Goal: Task Accomplishment & Management: Manage account settings

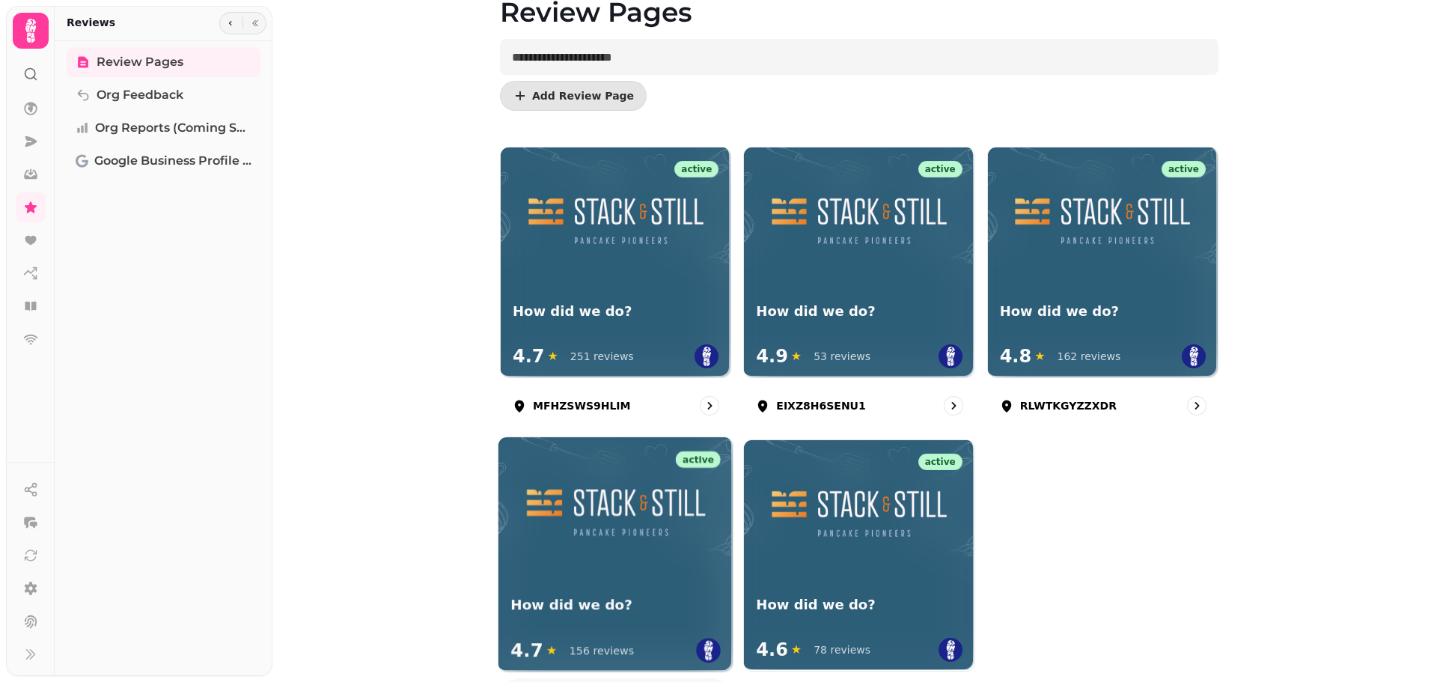
scroll to position [150, 0]
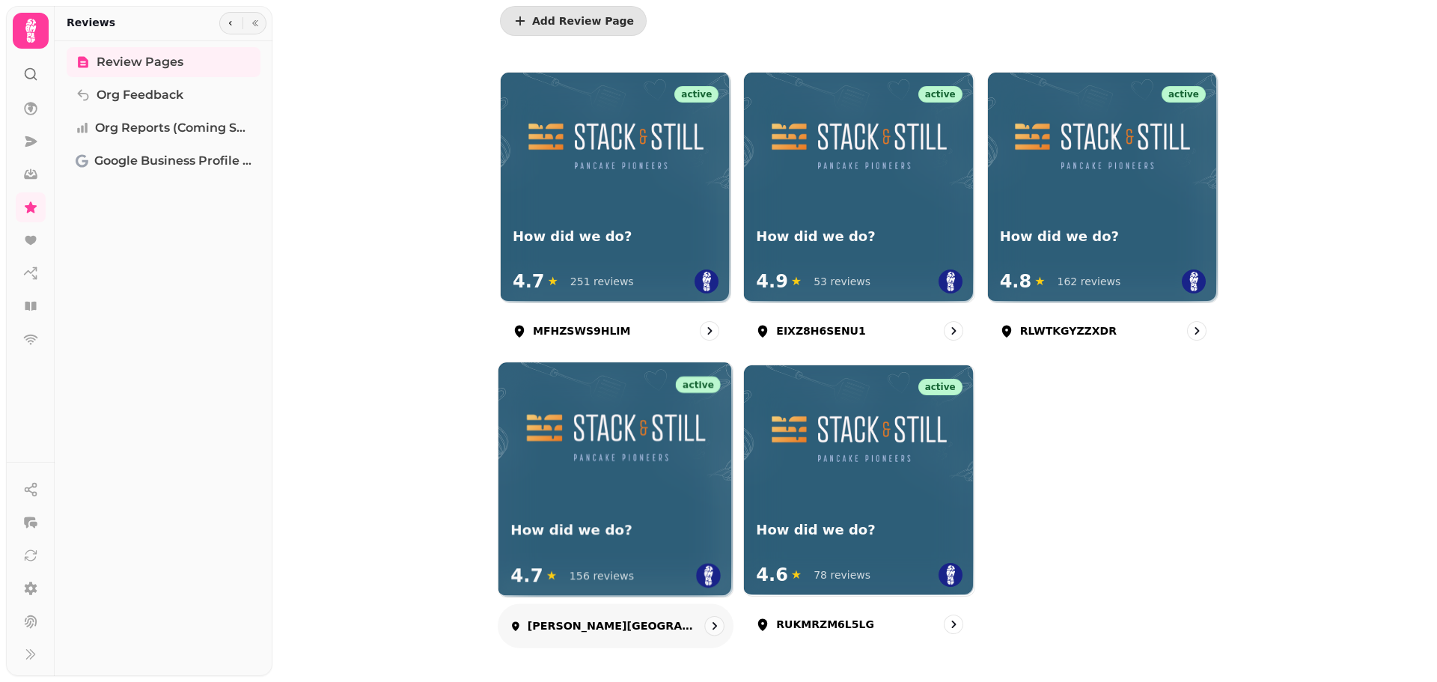
click at [631, 539] on div "How did we do?" at bounding box center [615, 541] width 210 height 40
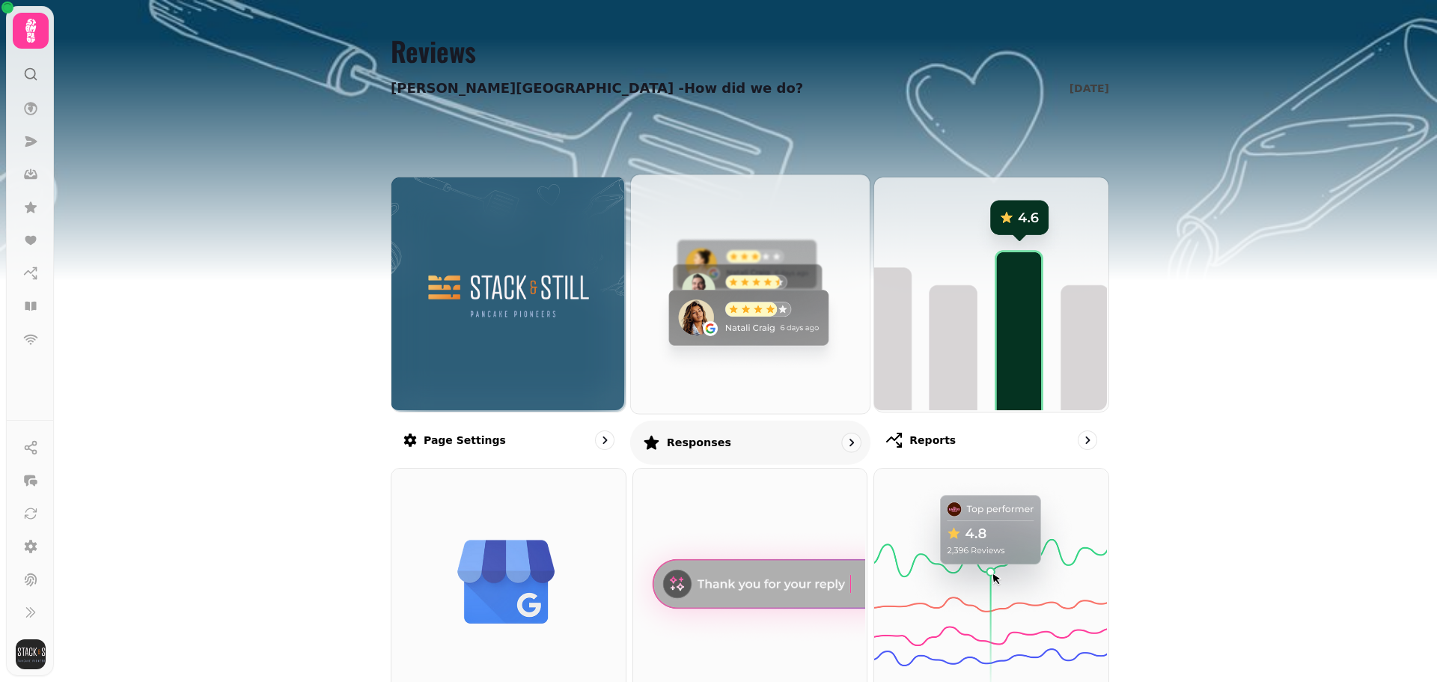
click at [716, 296] on img at bounding box center [748, 292] width 239 height 239
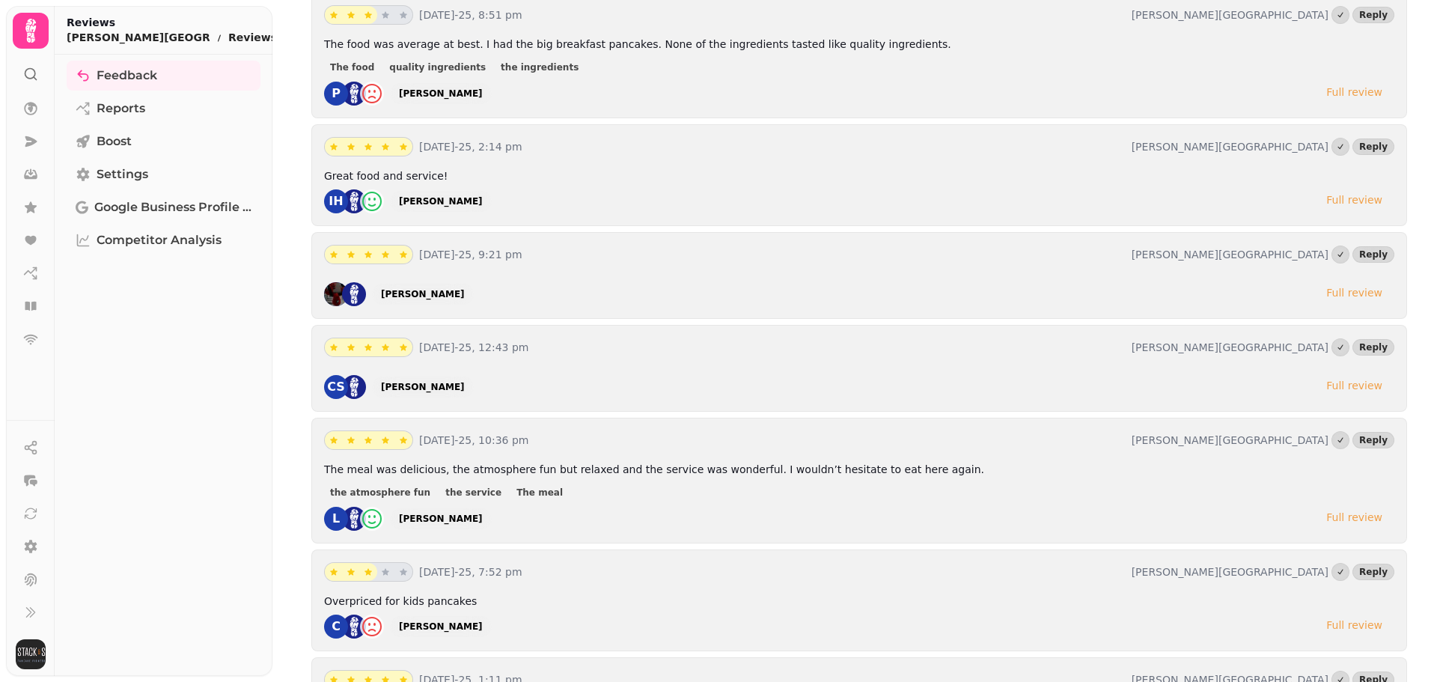
scroll to position [524, 0]
